Goal: Check status

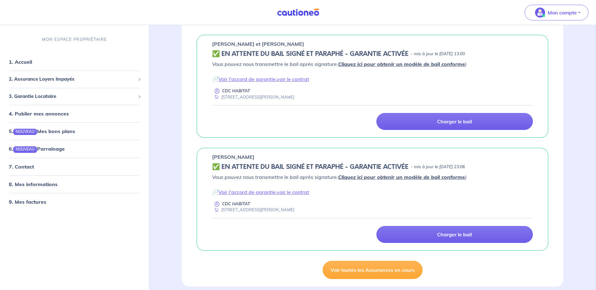
scroll to position [408, 0]
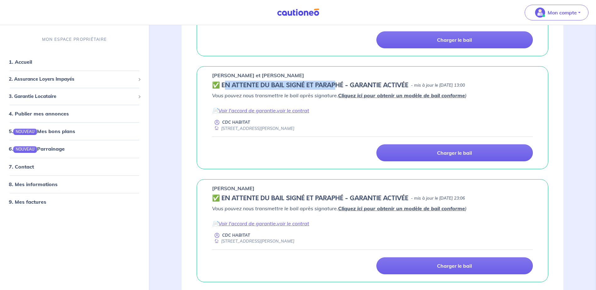
drag, startPoint x: 227, startPoint y: 88, endPoint x: 337, endPoint y: 83, distance: 109.8
click at [337, 83] on h5 "✅️️️ EN ATTENTE DU BAIL SIGNÉ ET PARAPHÉ - GARANTIE ACTIVÉE" at bounding box center [310, 86] width 196 height 8
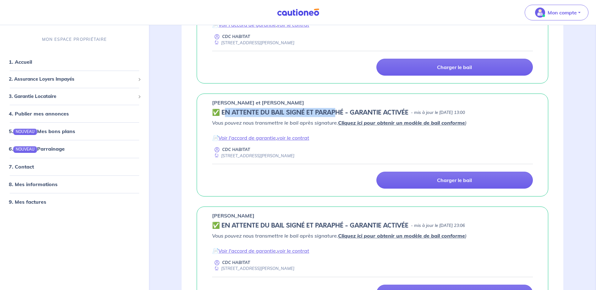
scroll to position [346, 0]
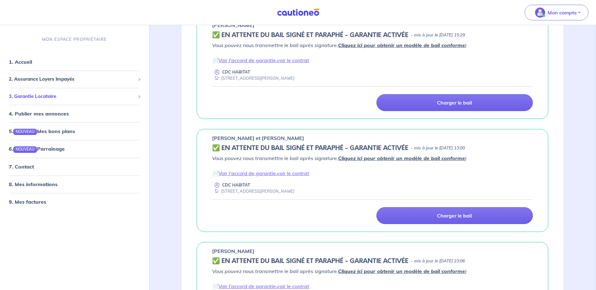
click at [28, 100] on span "3. Garantie Locataire" at bounding box center [72, 96] width 127 height 7
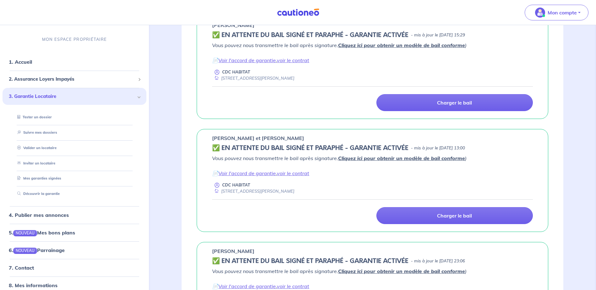
click at [37, 134] on link "Suivre mes dossiers" at bounding box center [36, 132] width 42 height 4
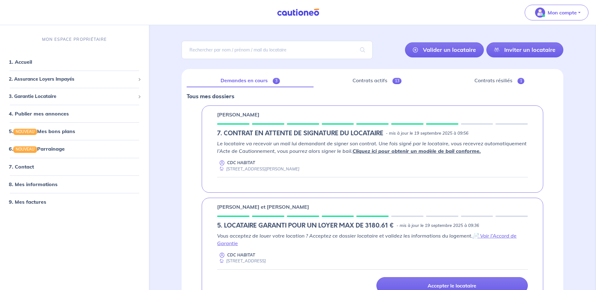
scroll to position [63, 0]
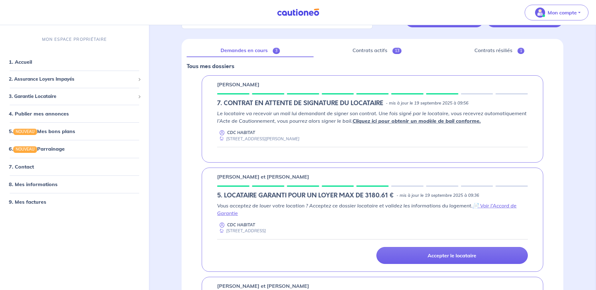
drag, startPoint x: 225, startPoint y: 85, endPoint x: 316, endPoint y: 80, distance: 91.3
click at [316, 80] on div "[PERSON_NAME] MAGANGA 7. CONTRAT EN ATTENTE DE SIGNATURE DU LOCATAIRE - mis à j…" at bounding box center [373, 118] width 342 height 87
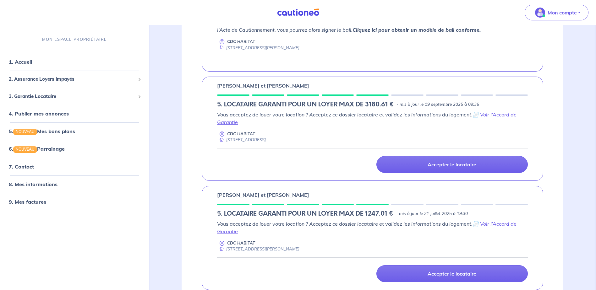
scroll to position [157, 0]
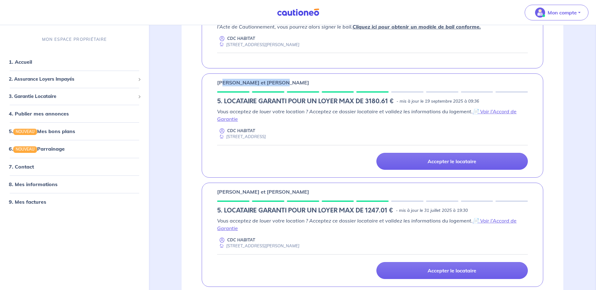
drag, startPoint x: 222, startPoint y: 80, endPoint x: 277, endPoint y: 79, distance: 55.3
click at [277, 79] on p "[PERSON_NAME] et [PERSON_NAME]" at bounding box center [263, 83] width 92 height 8
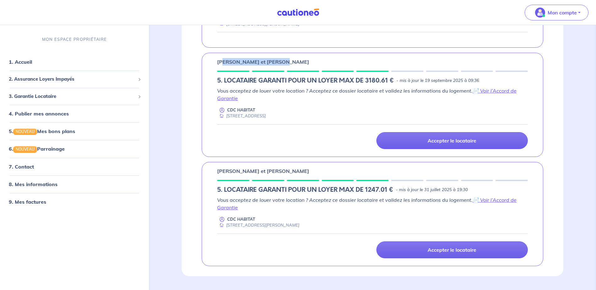
scroll to position [194, 0]
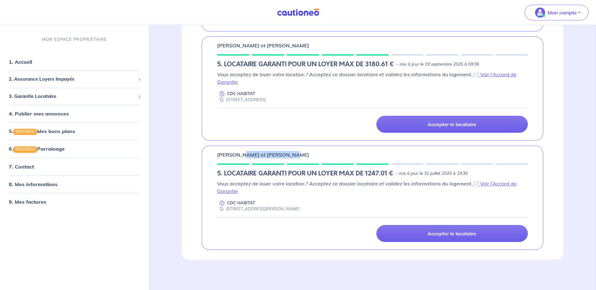
drag, startPoint x: 248, startPoint y: 156, endPoint x: 356, endPoint y: 154, distance: 108.8
click at [356, 154] on div "[PERSON_NAME] et [PERSON_NAME]" at bounding box center [372, 155] width 311 height 8
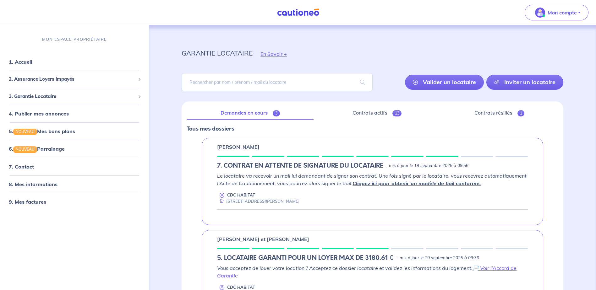
scroll to position [0, 0]
click at [370, 113] on link "Contrats actifs 13" at bounding box center [377, 113] width 117 height 13
